Goal: Task Accomplishment & Management: Complete application form

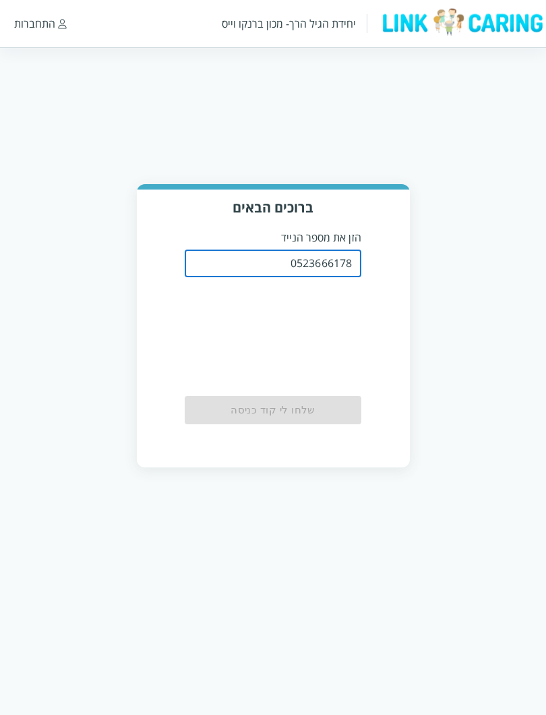
type input "0523666178"
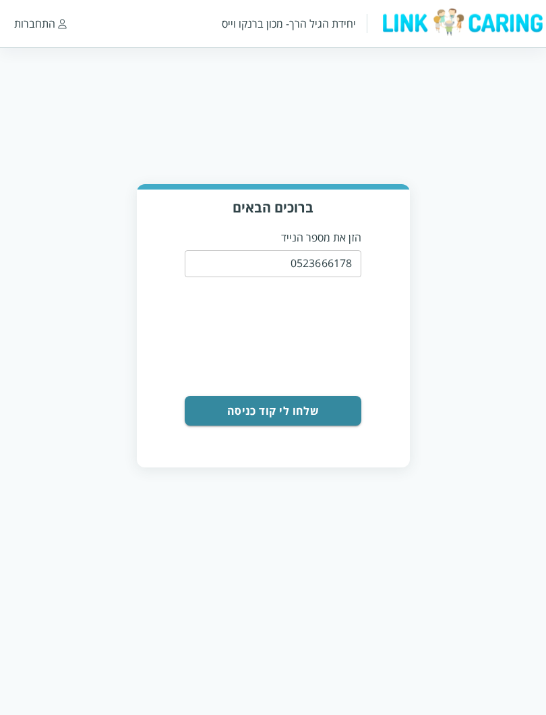
click at [328, 411] on button "שלחו לי קוד כניסה" at bounding box center [273, 411] width 177 height 30
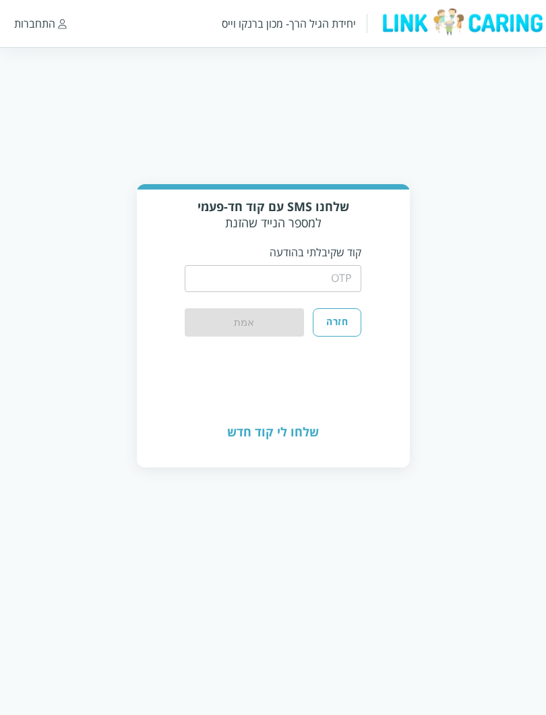
click at [350, 272] on input "string" at bounding box center [273, 278] width 177 height 27
type input "4801"
click at [244, 326] on button "אמת" at bounding box center [244, 322] width 119 height 28
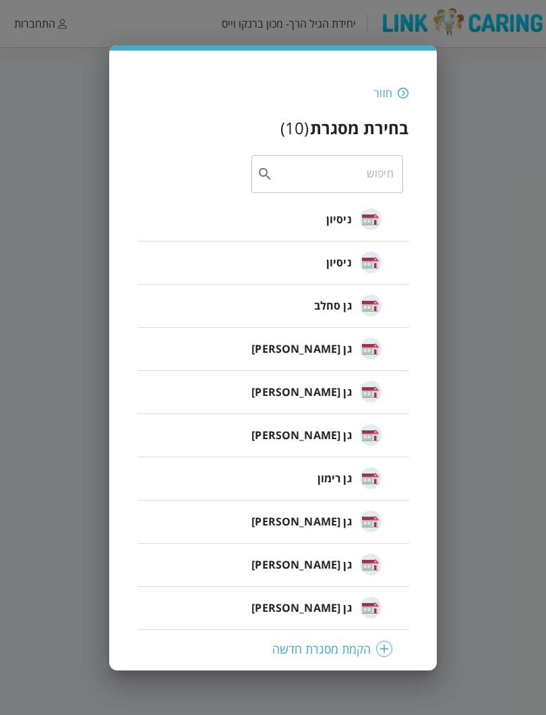
click at [348, 305] on span "גן סחלב" at bounding box center [333, 305] width 38 height 16
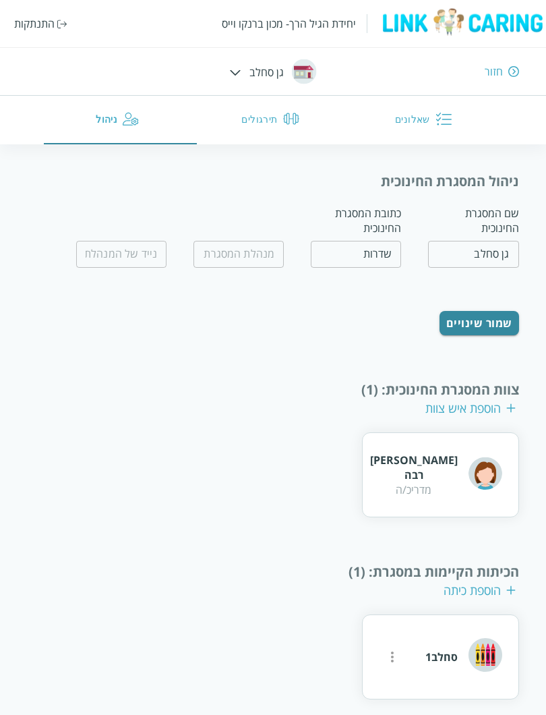
click at [425, 119] on button "שאלונים" at bounding box center [425, 120] width 153 height 49
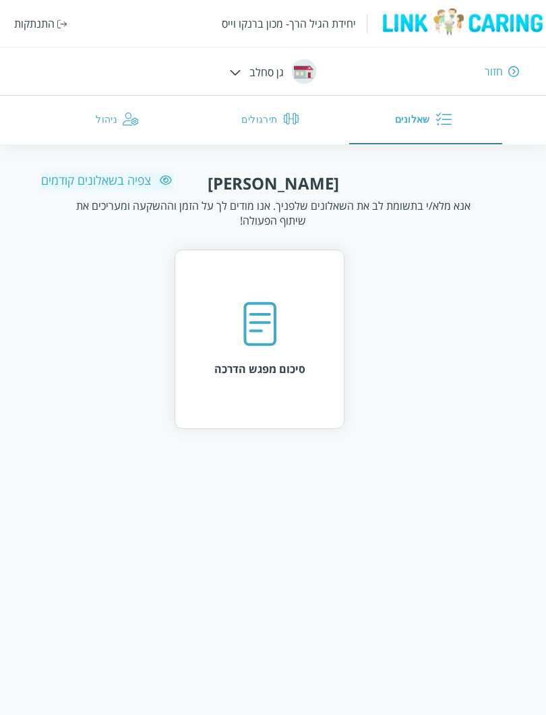
click at [301, 334] on div "סיכום מפגש הדרכה" at bounding box center [259, 338] width 91 height 75
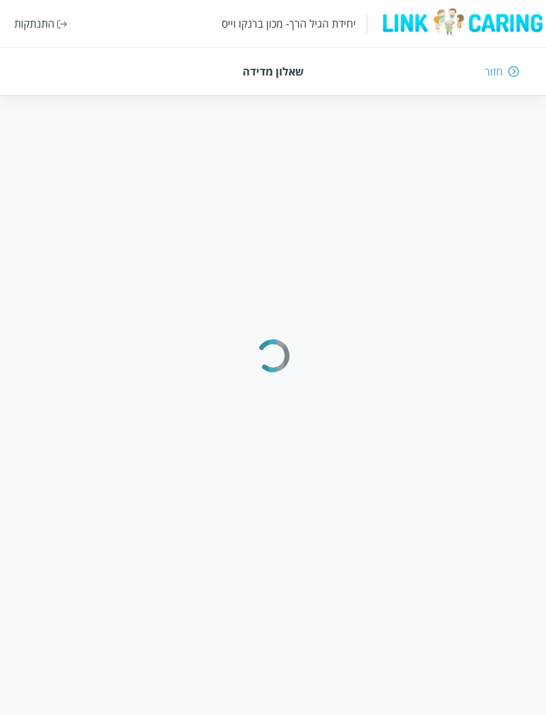
click at [403, 244] on html "יחידת הגיל הרך- מכון [PERSON_NAME] התנתקות חזור שאלון מדידה" at bounding box center [273, 122] width 546 height 244
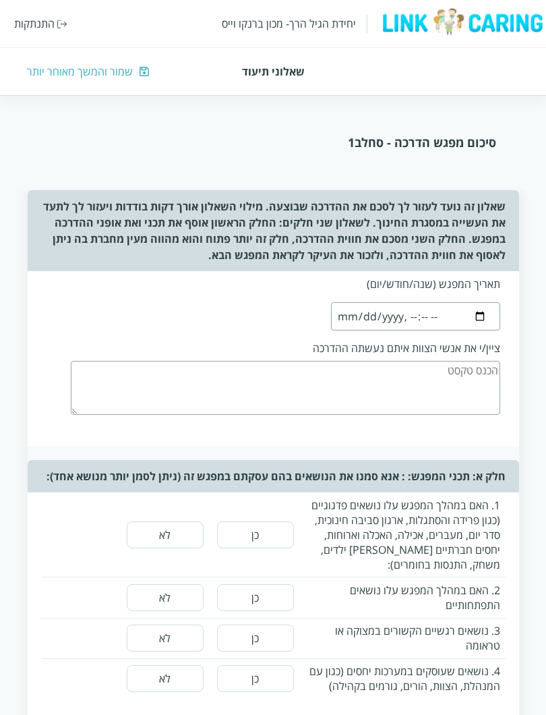
click at [477, 303] on input "datetime-local" at bounding box center [415, 316] width 169 height 28
type input "[DATE]T16:12"
click at [469, 361] on textarea at bounding box center [285, 388] width 429 height 54
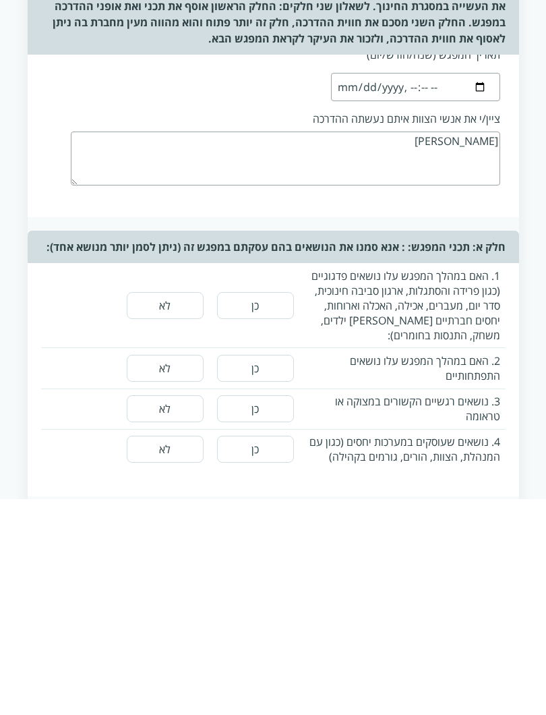
type textarea "[PERSON_NAME]"
click at [178, 508] on button "לא" at bounding box center [165, 521] width 77 height 27
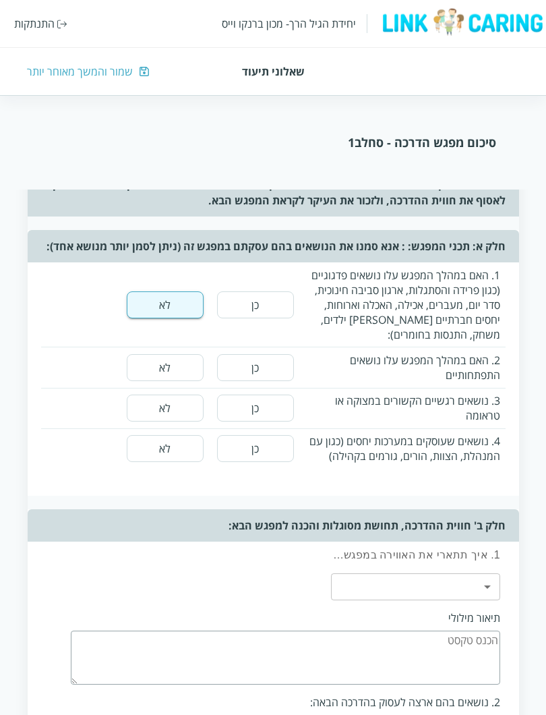
click at [163, 369] on button "לא" at bounding box center [165, 367] width 77 height 27
click at [171, 409] on button "לא" at bounding box center [165, 407] width 77 height 27
click at [182, 447] on button "לא" at bounding box center [165, 448] width 77 height 27
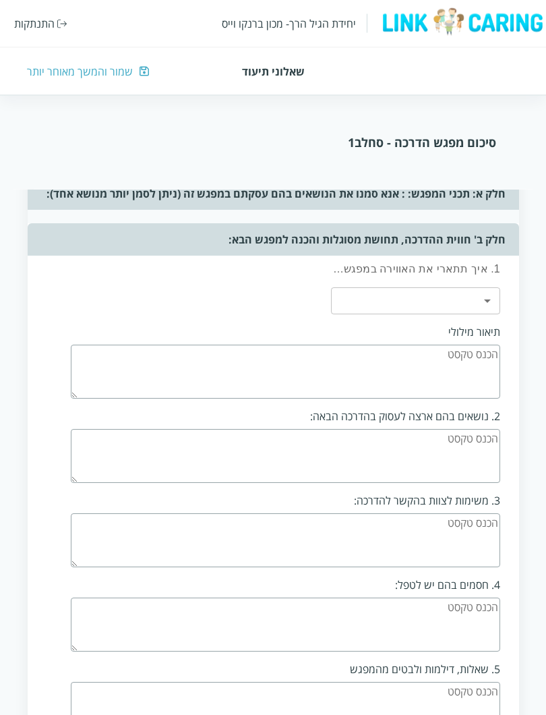
click at [487, 300] on body "יחידת הגיל הרך- מכון [PERSON_NAME] התנתקות שאלוני תיעוד שמור והמשך מאוחר יותר ס…" at bounding box center [273, 268] width 546 height 1288
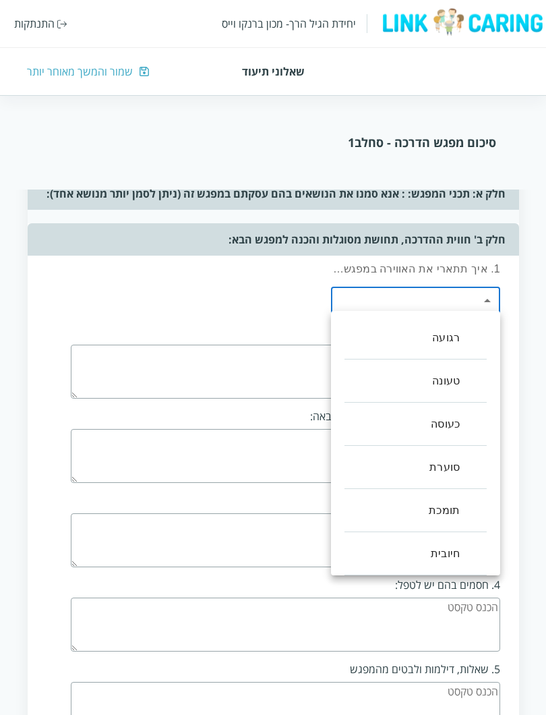
click at [465, 534] on li "חיובית" at bounding box center [416, 553] width 142 height 43
type input ",5"
click at [313, 387] on div at bounding box center [273, 357] width 546 height 715
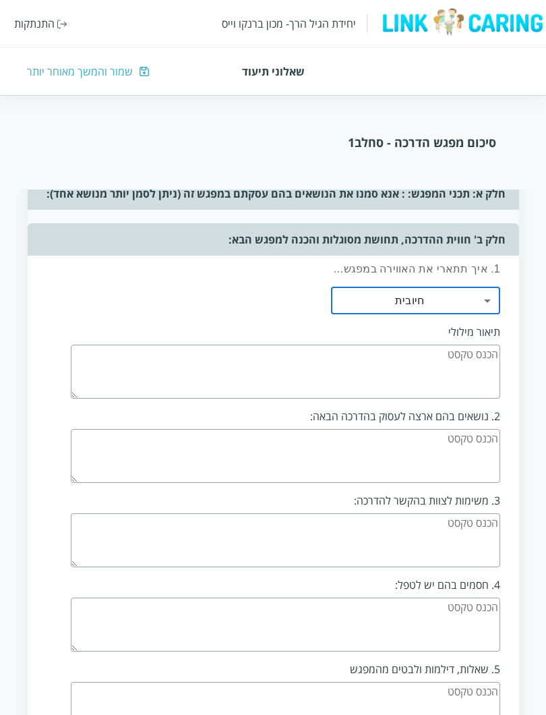
click at [314, 362] on textarea at bounding box center [285, 372] width 429 height 54
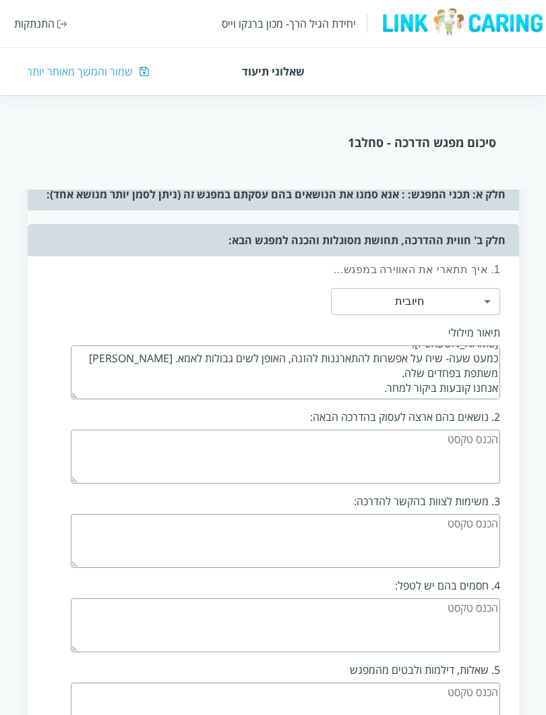
scroll to position [26, 0]
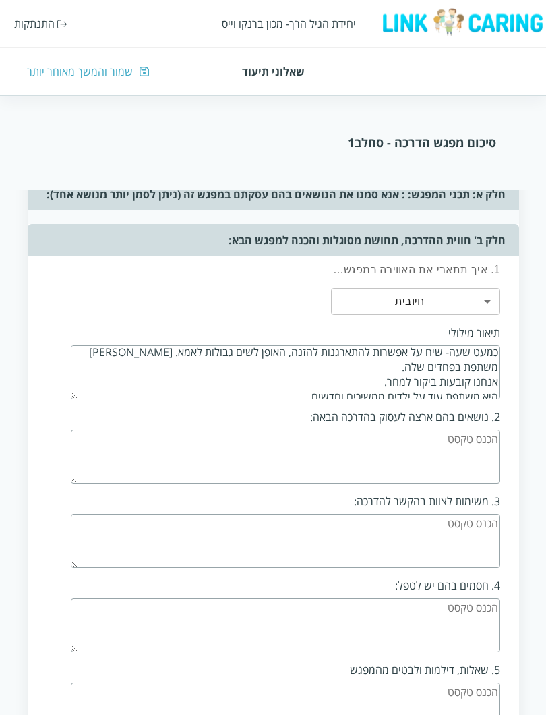
type textarea "בעקבות הערה של [PERSON_NAME] לגבי עניין עם [PERSON_NAME]. אני יוזמת שיחה עם [PE…"
click at [471, 450] on textarea at bounding box center [285, 456] width 429 height 54
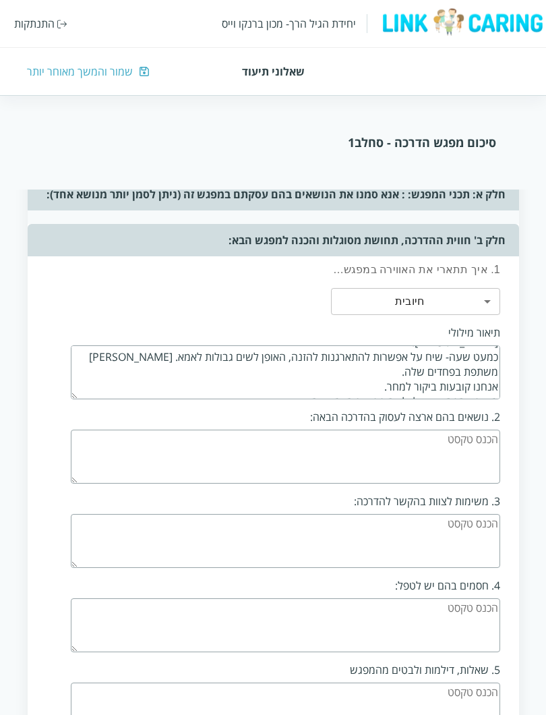
scroll to position [28, 0]
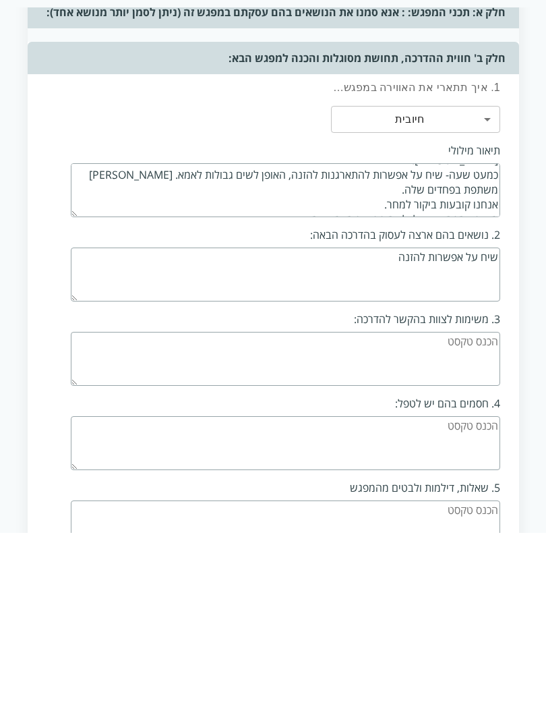
type textarea "שיח על אפשרות להזנה"
click at [181, 514] on textarea at bounding box center [285, 541] width 429 height 54
type textarea "לאסוף עוד מידע. ליצר קשרים עם הורים שנראה שיש עניין עם ילדם. לדון בצוות על הזנה"
click at [136, 598] on textarea at bounding box center [285, 625] width 429 height 54
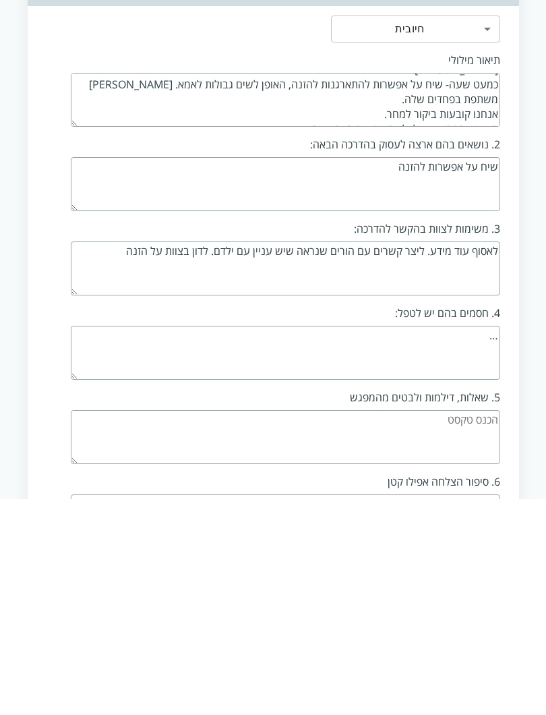
scroll to position [582, 0]
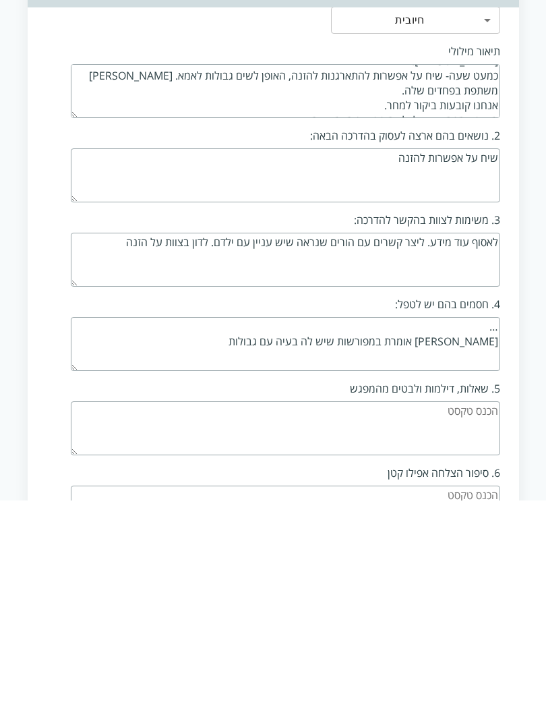
type textarea "… [PERSON_NAME] אומרת במפורשות שיש לה בעיה עם גבולות"
click at [154, 616] on textarea at bounding box center [285, 643] width 429 height 54
type textarea "…"
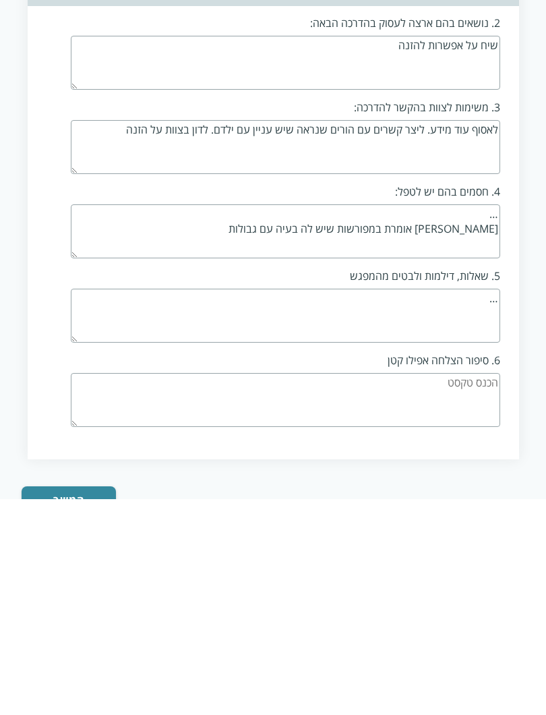
scroll to position [721, 0]
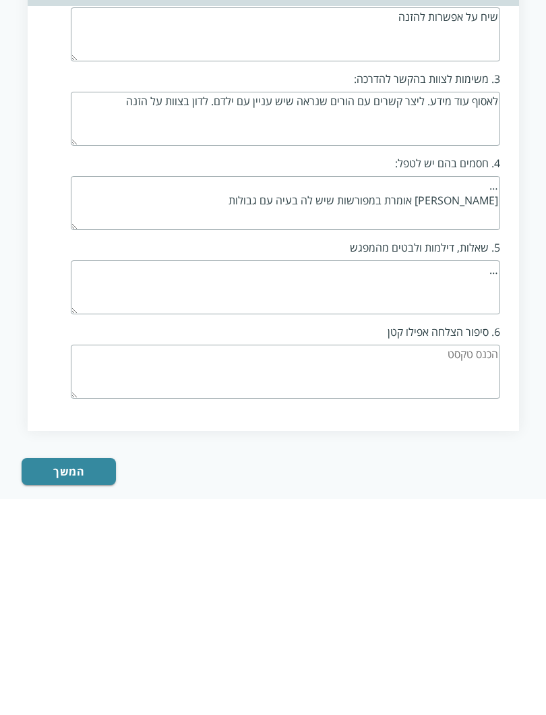
click at [60, 674] on button "המשך" at bounding box center [69, 687] width 94 height 27
